Goal: Task Accomplishment & Management: Manage account settings

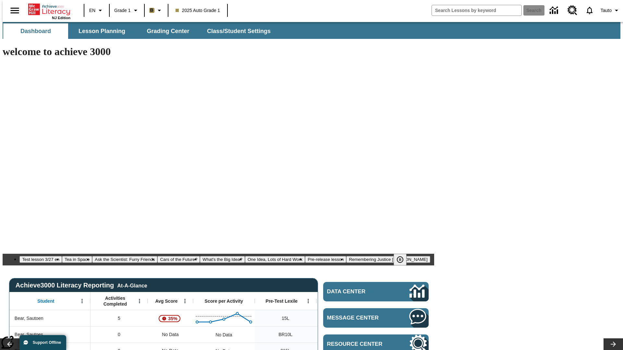
click at [530, 57] on body "Skip to main content NJ Edition EN Grade 1 B 2025 Auto Grade 1 Search Tauto Das…" at bounding box center [312, 352] width 618 height 661
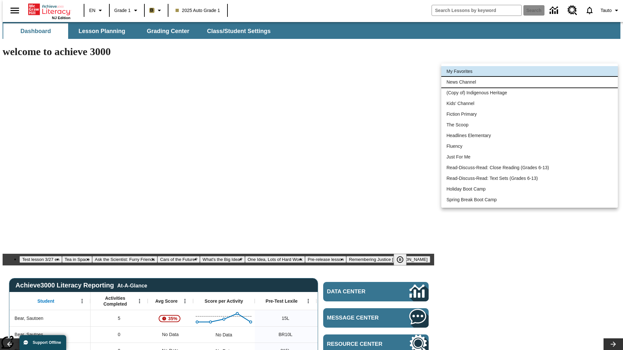
click at [529, 82] on li "News Channel" at bounding box center [529, 82] width 176 height 11
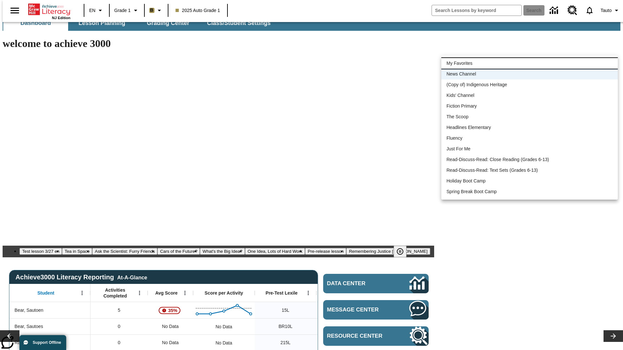
click at [529, 63] on li "My Favorites" at bounding box center [529, 63] width 176 height 11
type input "-1"
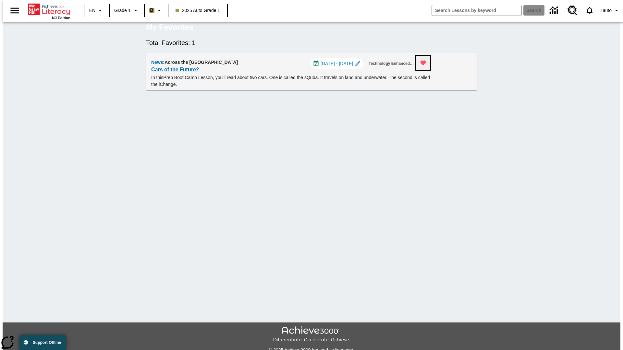
click at [426, 66] on icon "Remove from Favorites" at bounding box center [423, 63] width 6 height 5
